Goal: Information Seeking & Learning: Get advice/opinions

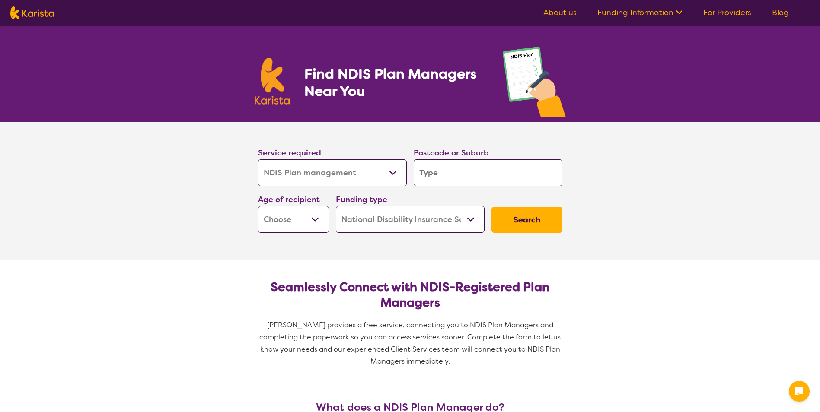
select select "NDIS Plan management"
select select "NDIS"
select select "NDIS Plan management"
select select "NDIS"
click at [311, 220] on select "Early Childhood - 0 to 9 Child - 10 to 11 Adolescent - 12 to 17 Adult - 18 to 6…" at bounding box center [293, 219] width 71 height 27
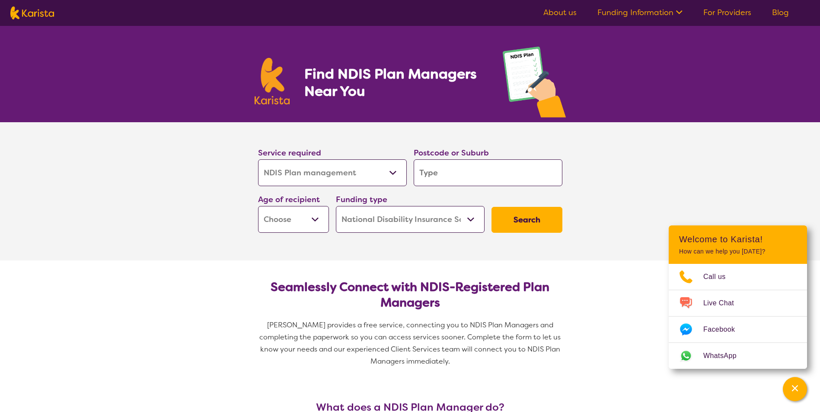
select select "AD"
click at [258, 206] on select "Early Childhood - 0 to 9 Child - 10 to 11 Adolescent - 12 to 17 Adult - 18 to 6…" at bounding box center [293, 219] width 71 height 27
select select "AD"
click at [413, 221] on select "Home Care Package (HCP) National Disability Insurance Scheme (NDIS) I don't know" at bounding box center [410, 219] width 149 height 27
click at [336, 206] on select "Home Care Package (HCP) National Disability Insurance Scheme (NDIS) I don't know" at bounding box center [410, 219] width 149 height 27
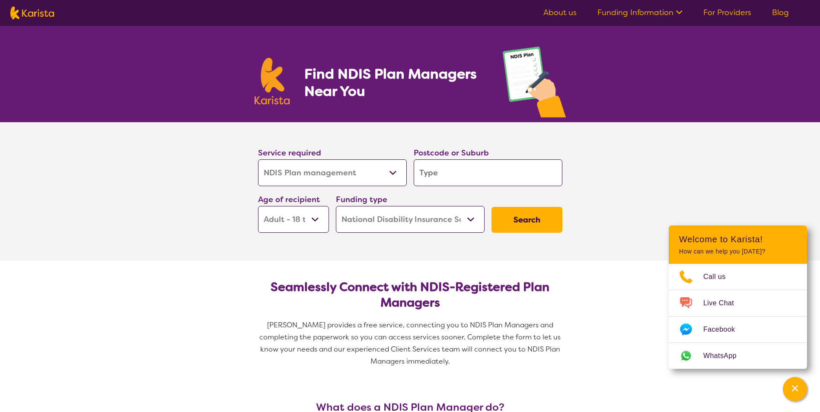
click at [393, 174] on select "Allied Health Assistant Assessment ([MEDICAL_DATA] or [MEDICAL_DATA]) Behaviour…" at bounding box center [332, 172] width 149 height 27
click at [450, 168] on input "search" at bounding box center [487, 172] width 149 height 27
type input "s"
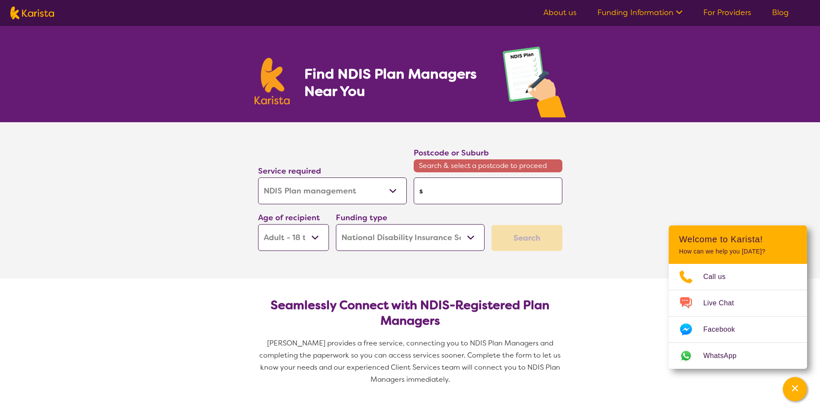
type input "su"
type input "sun"
type input "suns"
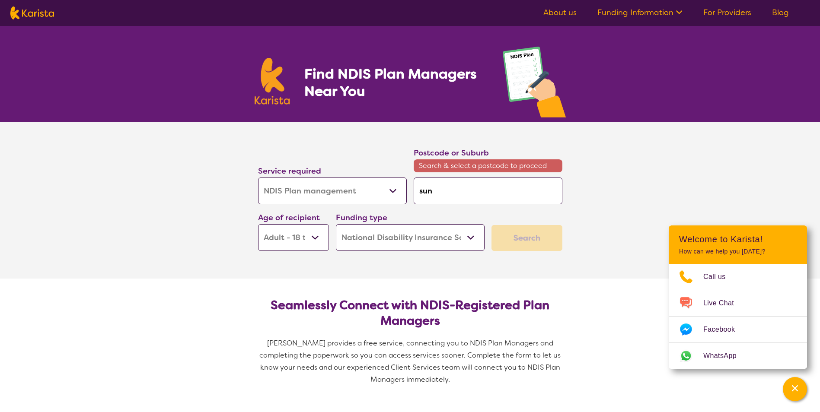
type input "suns"
type input "sunsh"
type input "sunshi"
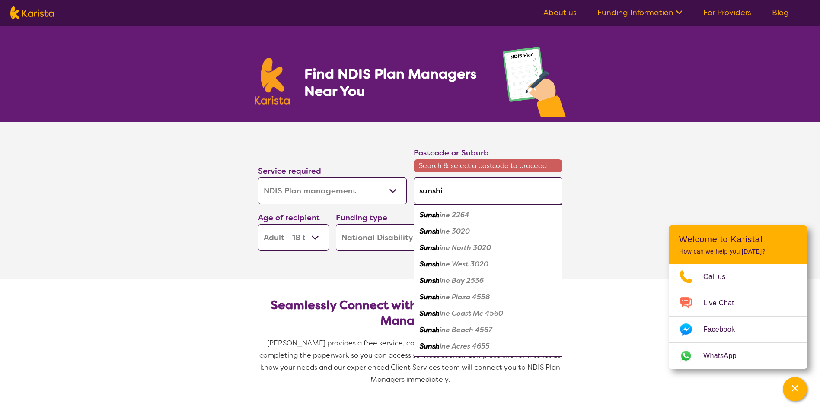
type input "sunshin"
type input "sunshine"
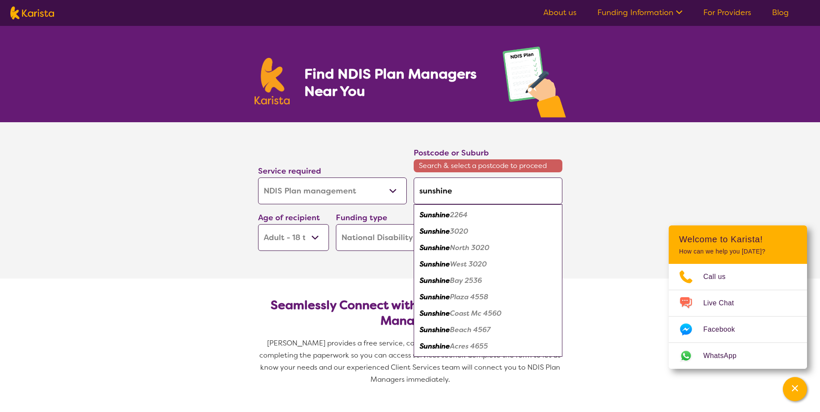
type input "sunshine"
click at [450, 280] on em "Sunshine" at bounding box center [435, 280] width 30 height 9
type input "4560"
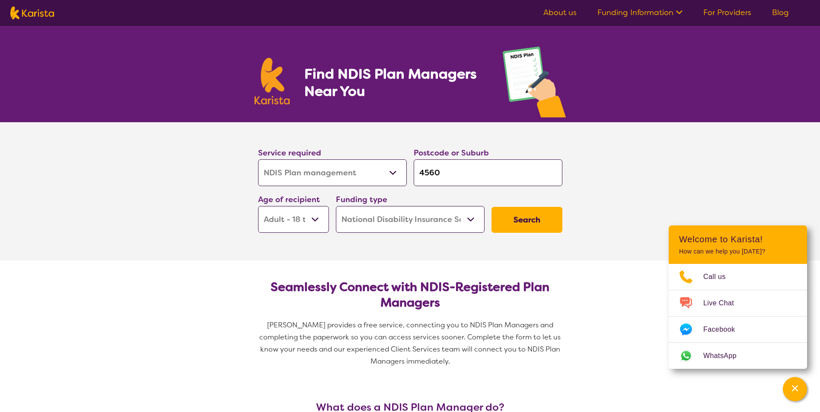
click at [534, 214] on button "Search" at bounding box center [526, 220] width 71 height 26
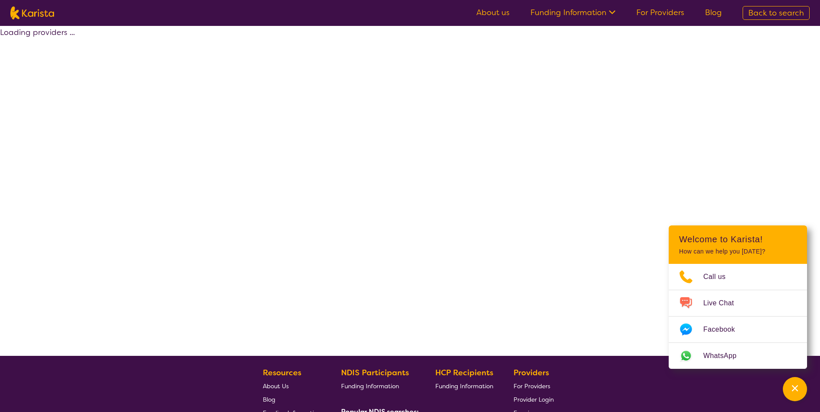
select select "by_score"
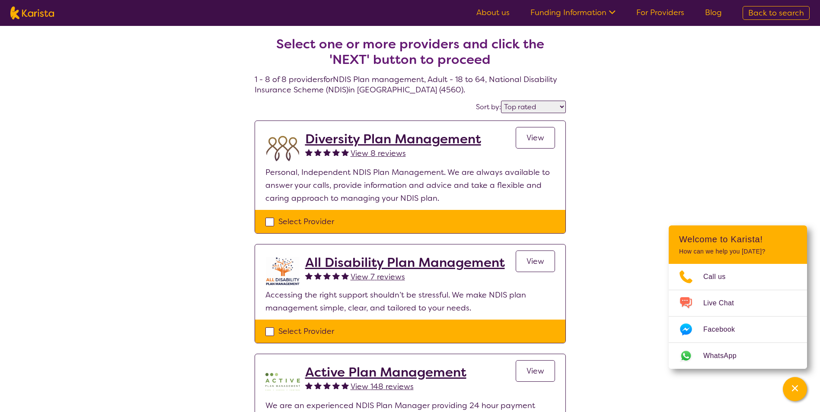
select select "NDIS Plan management"
select select "AD"
select select "NDIS"
select select "NDIS Plan management"
select select "AD"
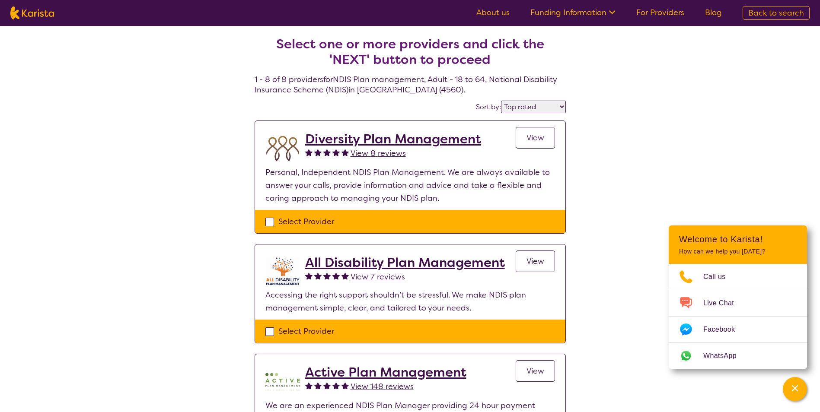
select select "NDIS"
